Goal: Transaction & Acquisition: Purchase product/service

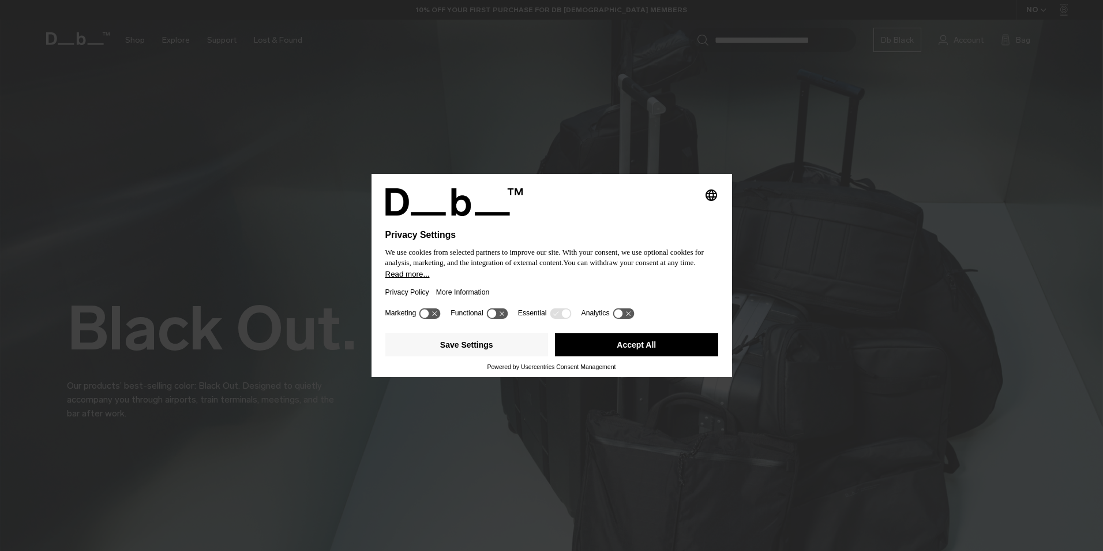
click at [658, 349] on button "Accept All" at bounding box center [636, 344] width 163 height 23
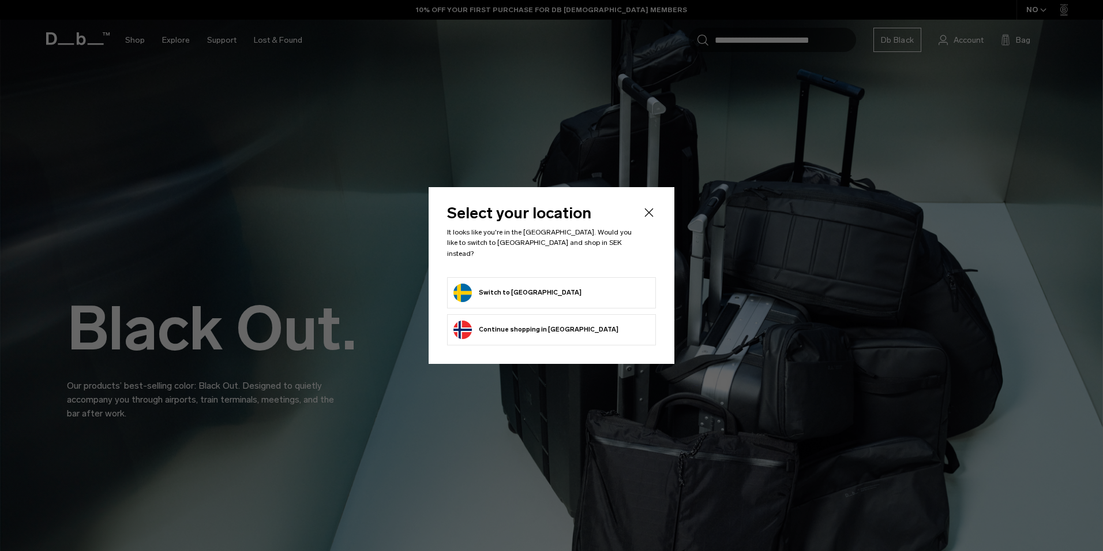
click at [534, 291] on form "Switch to Sweden" at bounding box center [552, 292] width 196 height 18
click at [496, 285] on button "Switch to Sweden" at bounding box center [518, 292] width 128 height 18
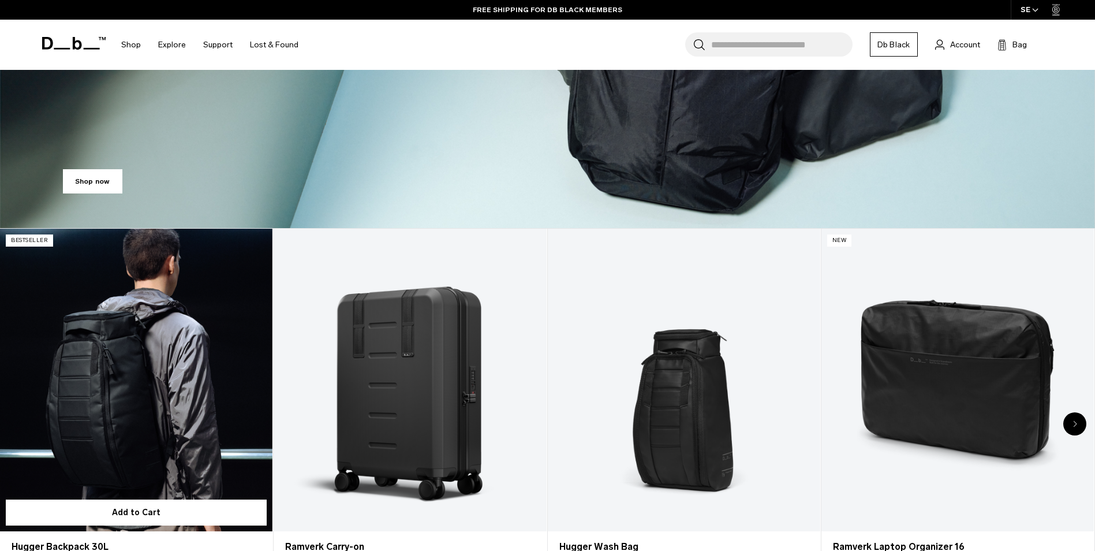
scroll to position [404, 0]
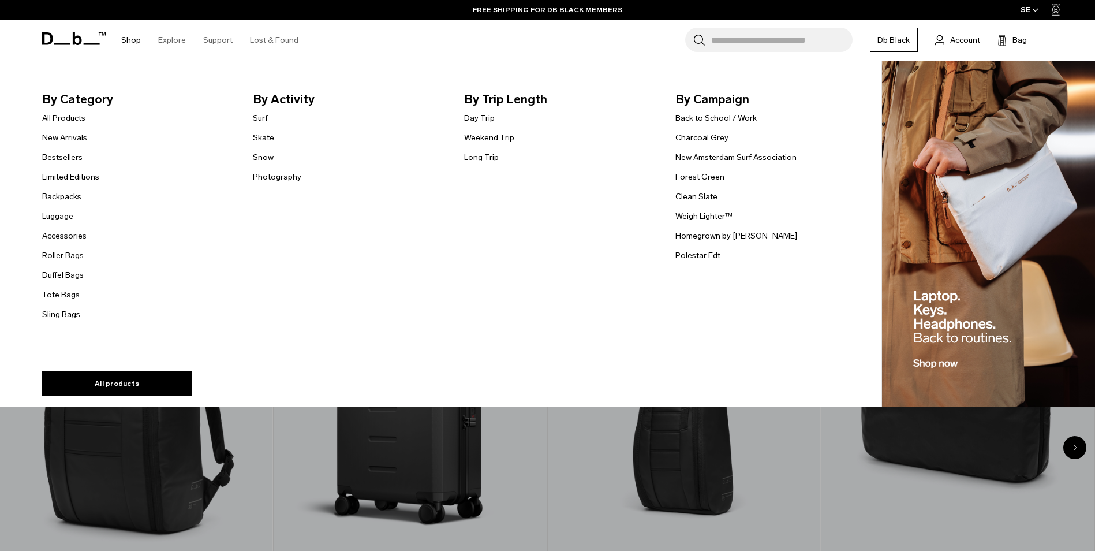
click at [128, 39] on link "Shop" at bounding box center [131, 40] width 20 height 41
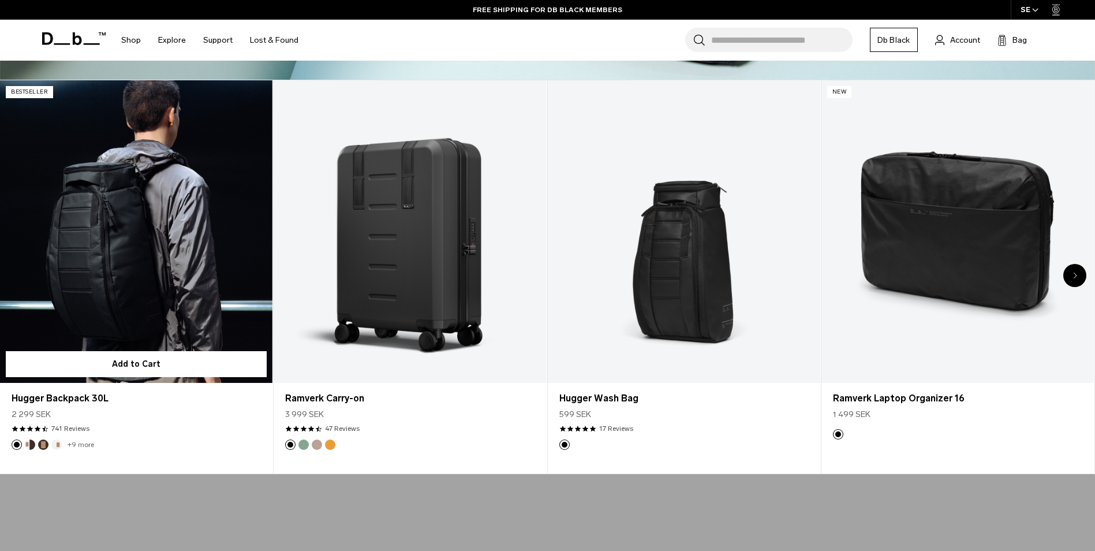
scroll to position [577, 0]
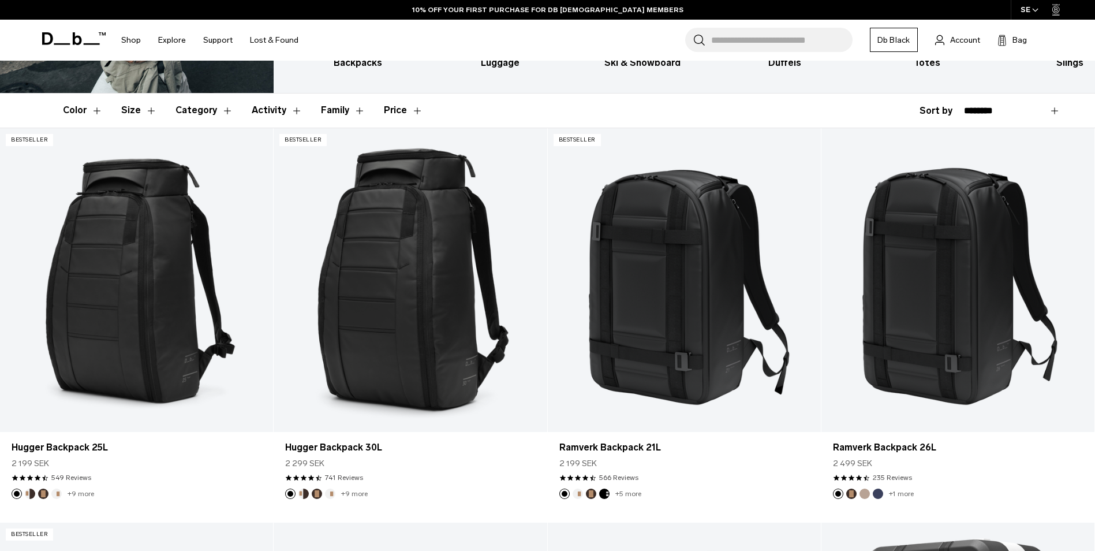
scroll to position [231, 0]
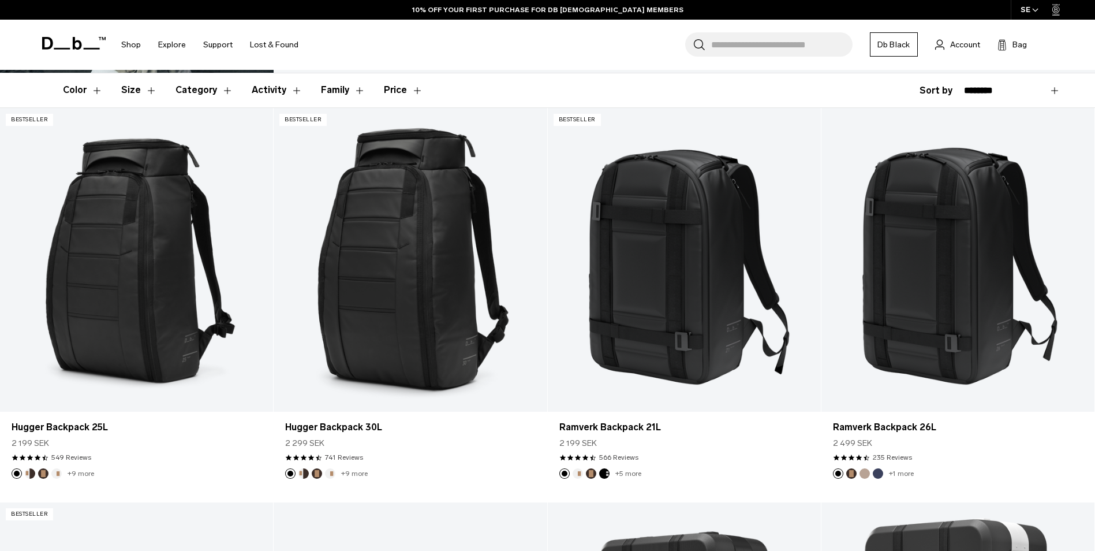
click at [294, 91] on button "Activity" at bounding box center [277, 89] width 51 height 33
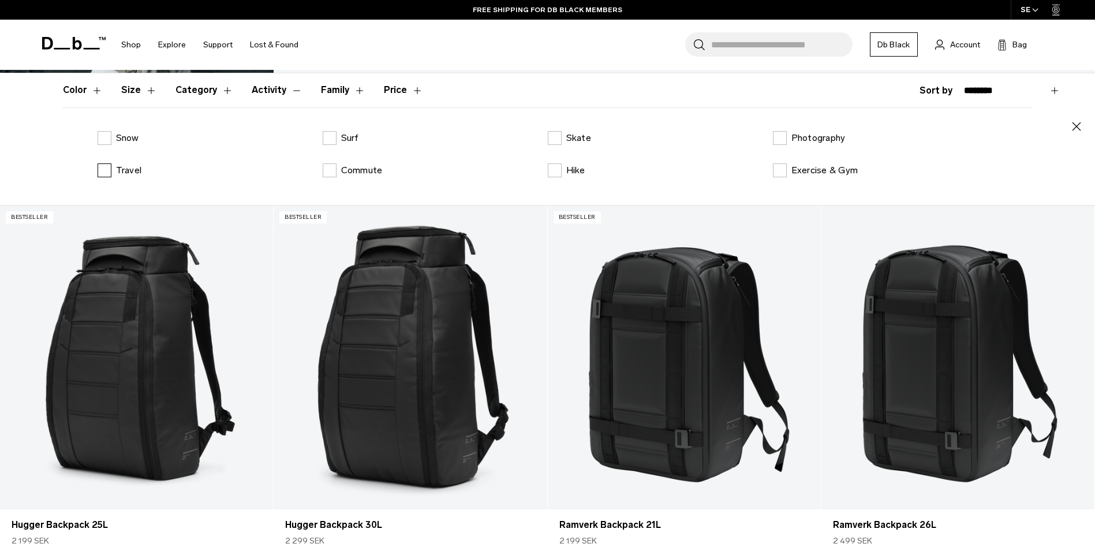
click at [107, 170] on label "Travel" at bounding box center [120, 170] width 44 height 14
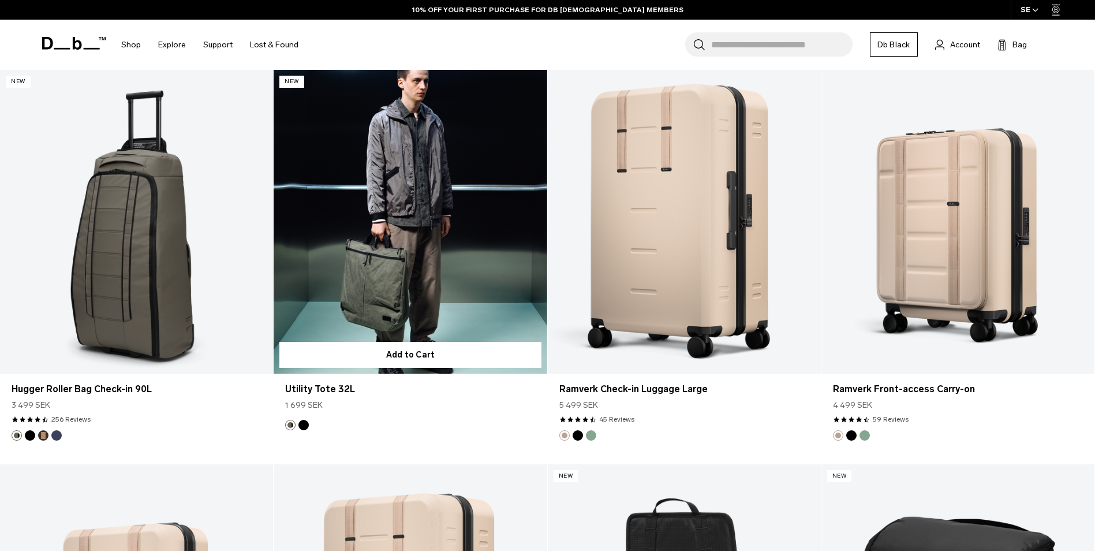
scroll to position [1616, 0]
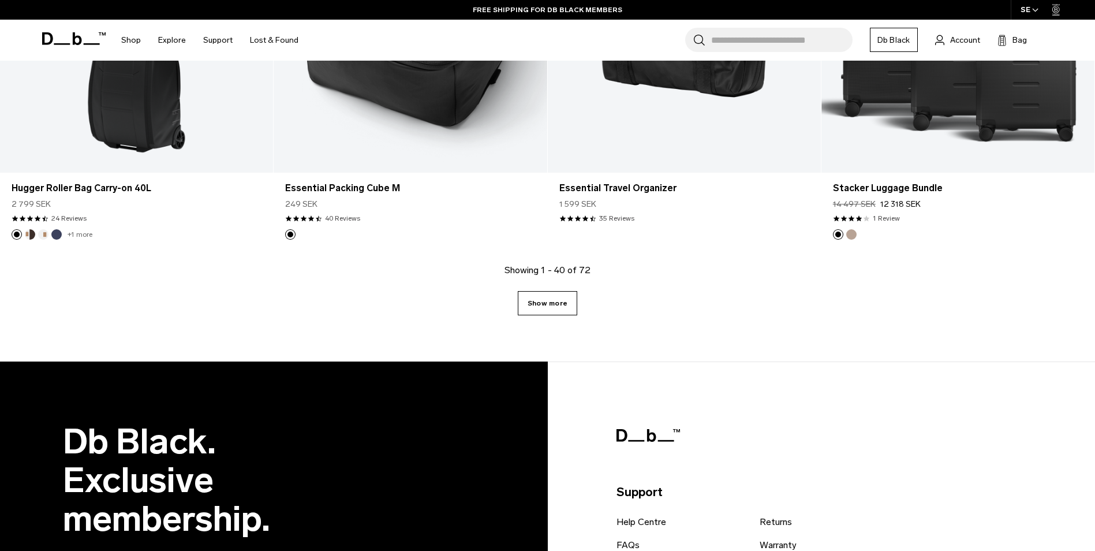
click at [530, 306] on link "Show more" at bounding box center [547, 303] width 59 height 24
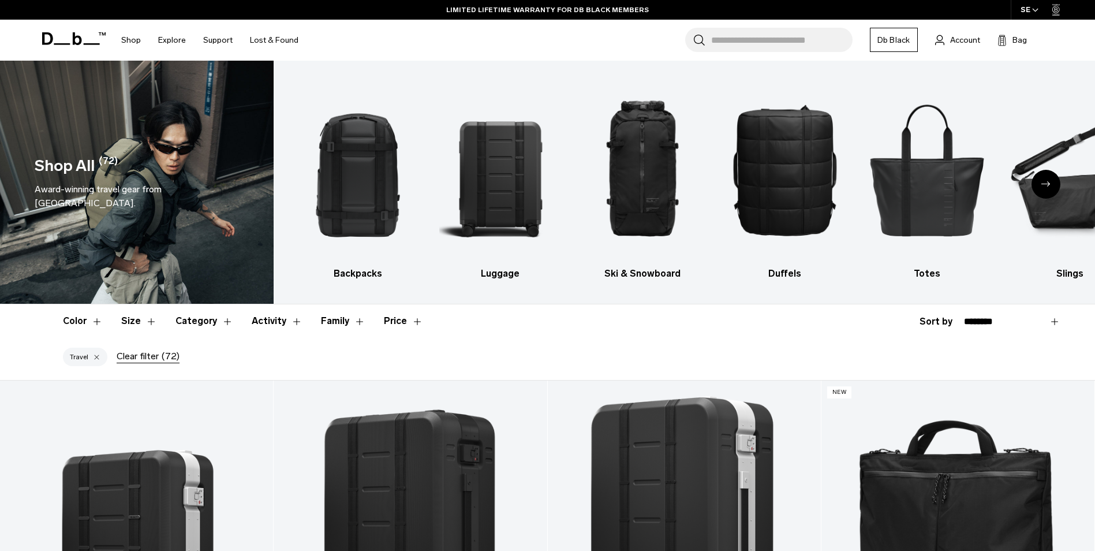
scroll to position [4155, 0]
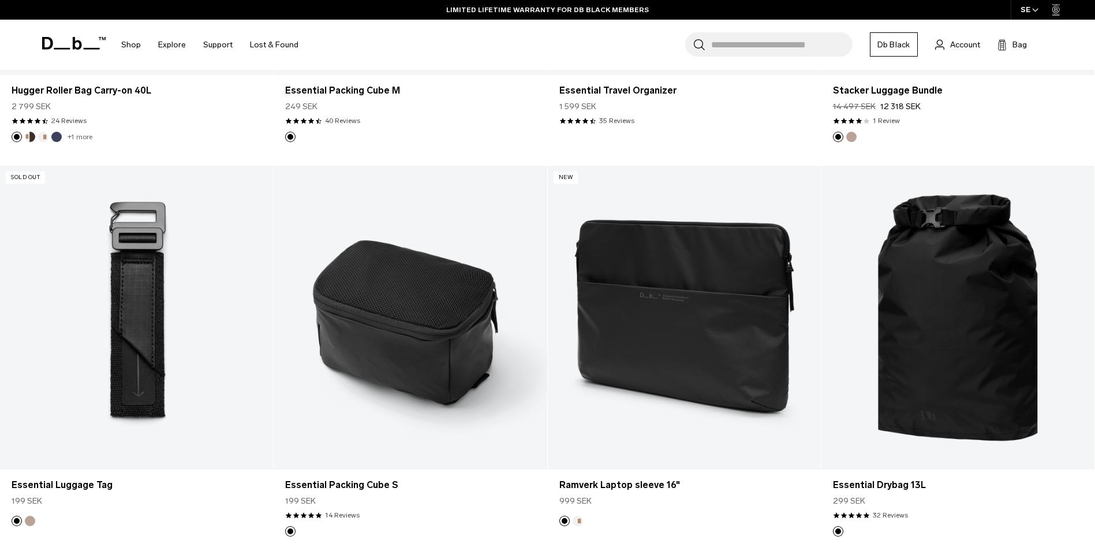
click at [72, 46] on icon at bounding box center [73, 43] width 63 height 13
